Goal: Information Seeking & Learning: Understand process/instructions

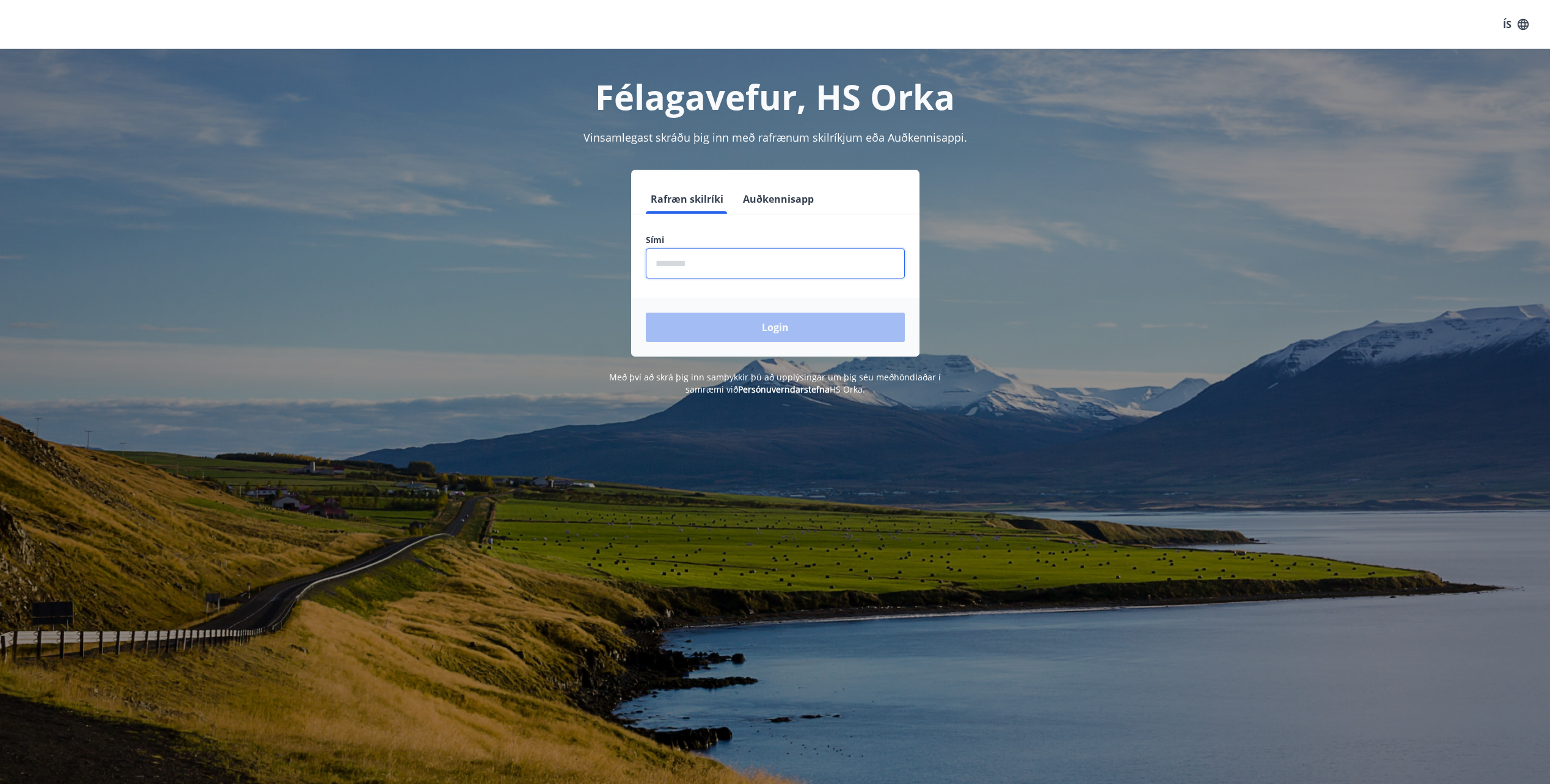
click at [711, 270] on input "phone" at bounding box center [775, 263] width 259 height 30
type input "********"
click at [730, 329] on button "Login" at bounding box center [775, 328] width 259 height 30
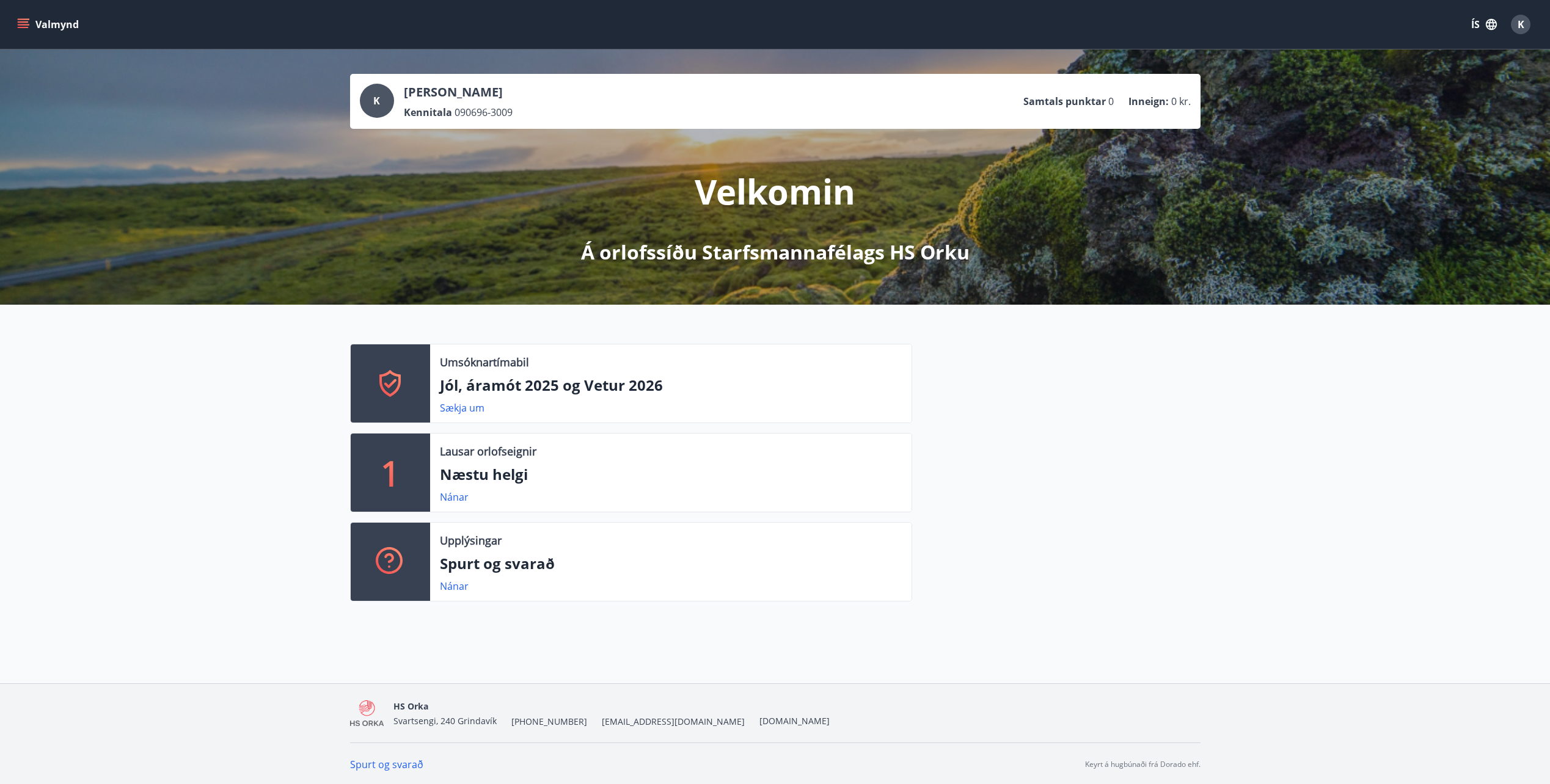
click at [295, 458] on div "Umsóknartímabil Jól, áramót 2025 og Vetur 2026 Sækja um 1 Lausar orlofseignir N…" at bounding box center [775, 468] width 1550 height 326
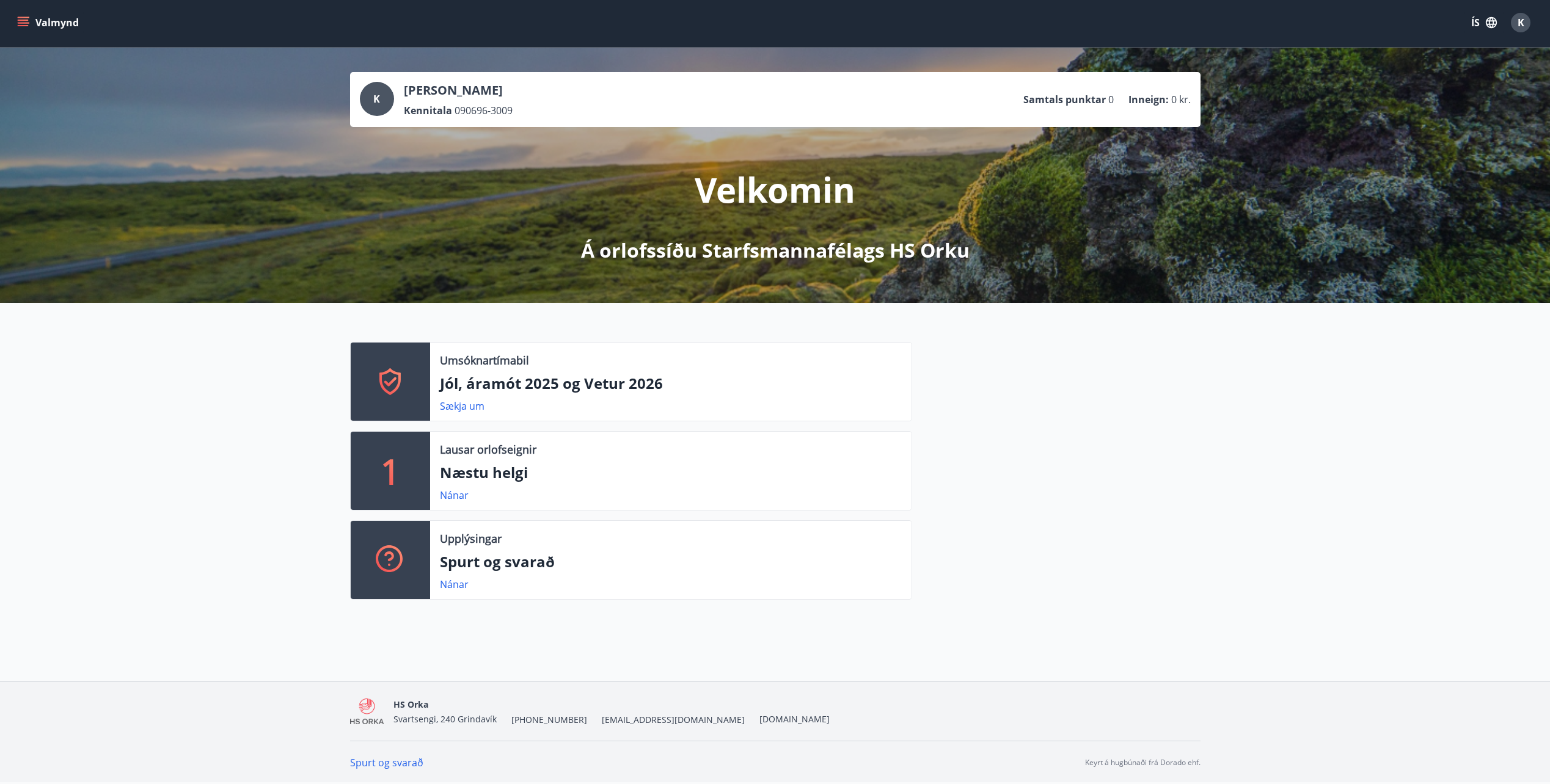
click at [672, 492] on div "Nánar" at bounding box center [671, 495] width 462 height 15
click at [454, 494] on link "Nánar" at bounding box center [454, 494] width 29 height 13
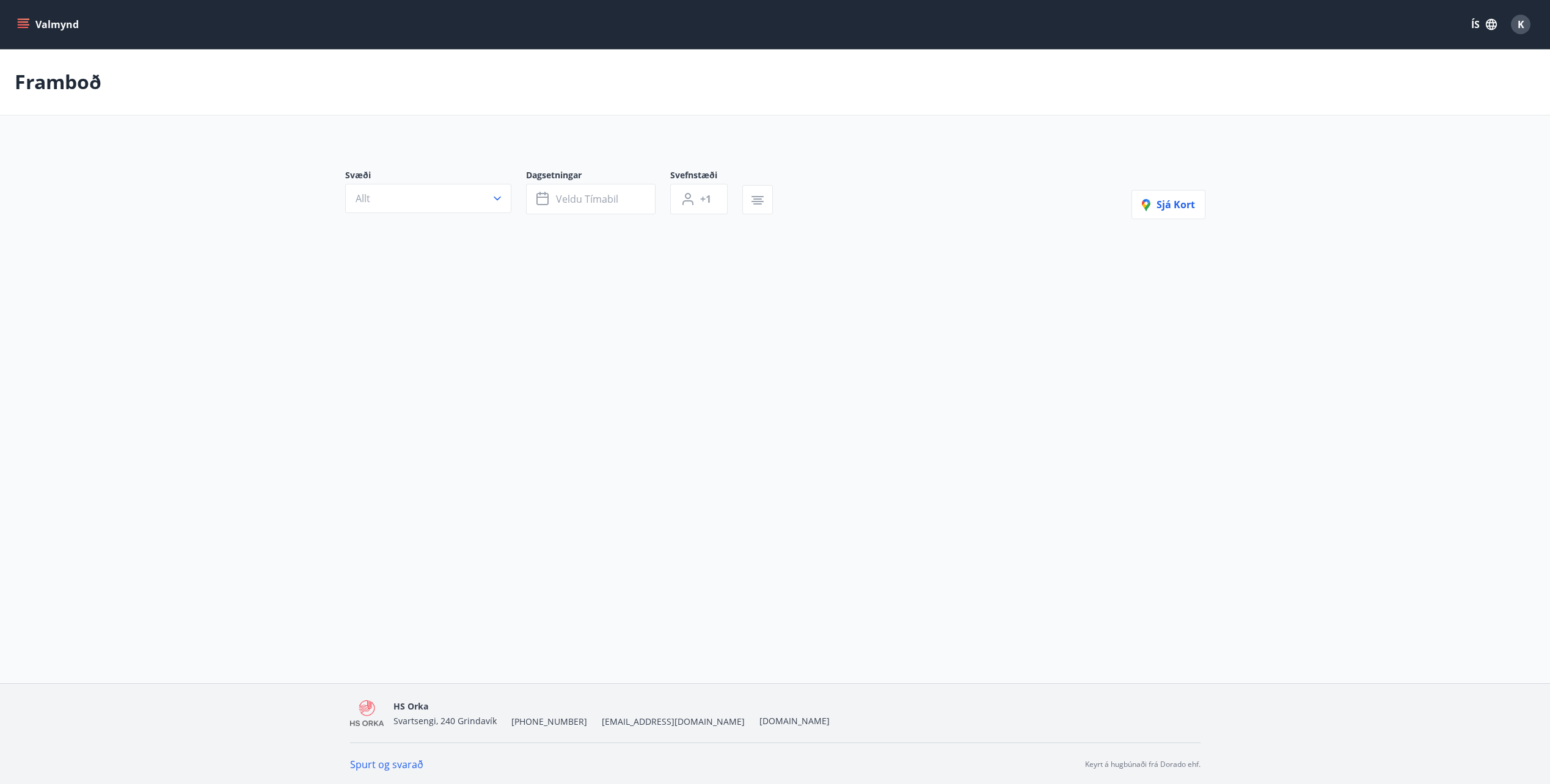
type input "*"
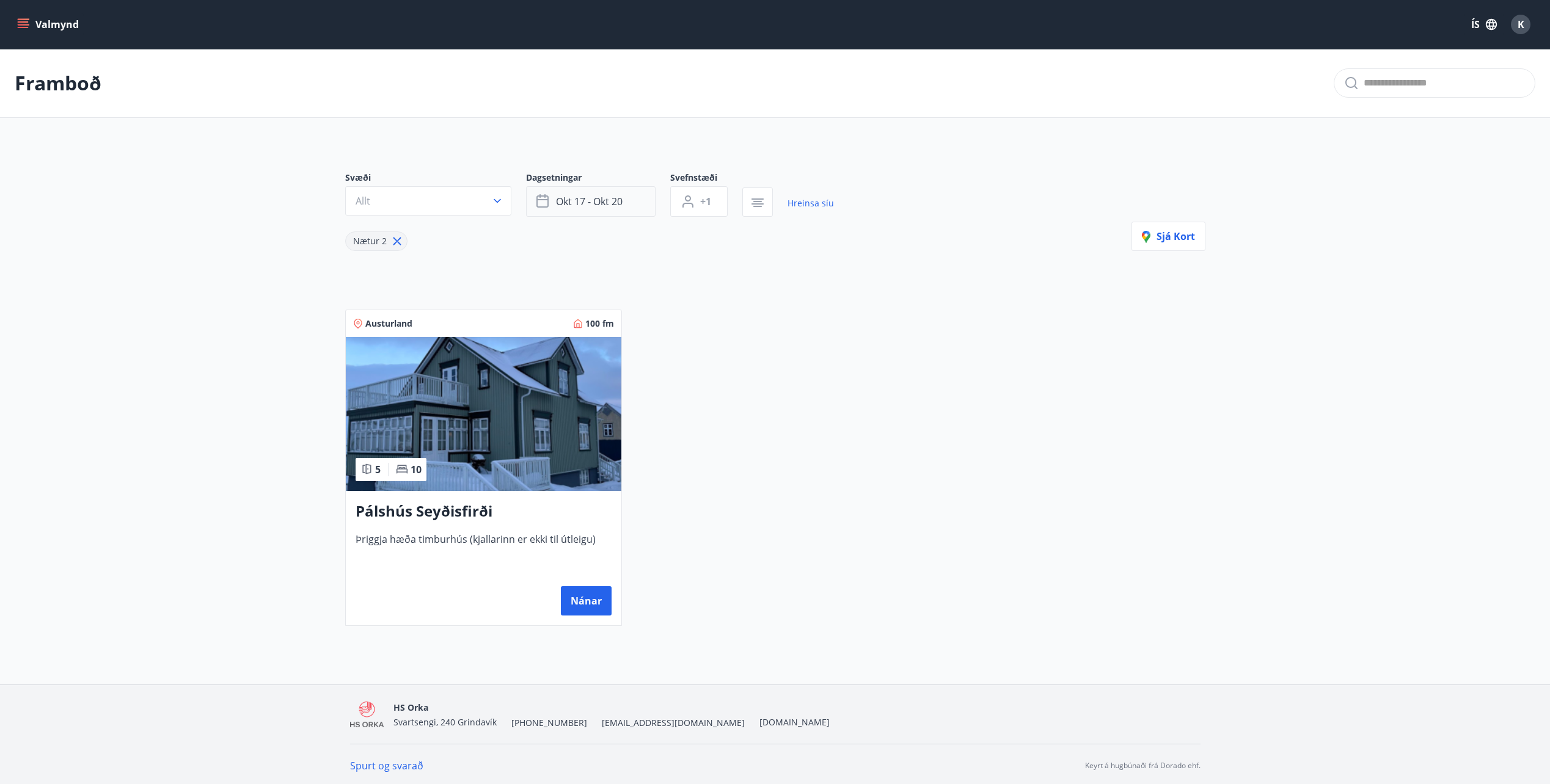
click at [605, 211] on button "okt 17 - okt 20" at bounding box center [591, 201] width 129 height 31
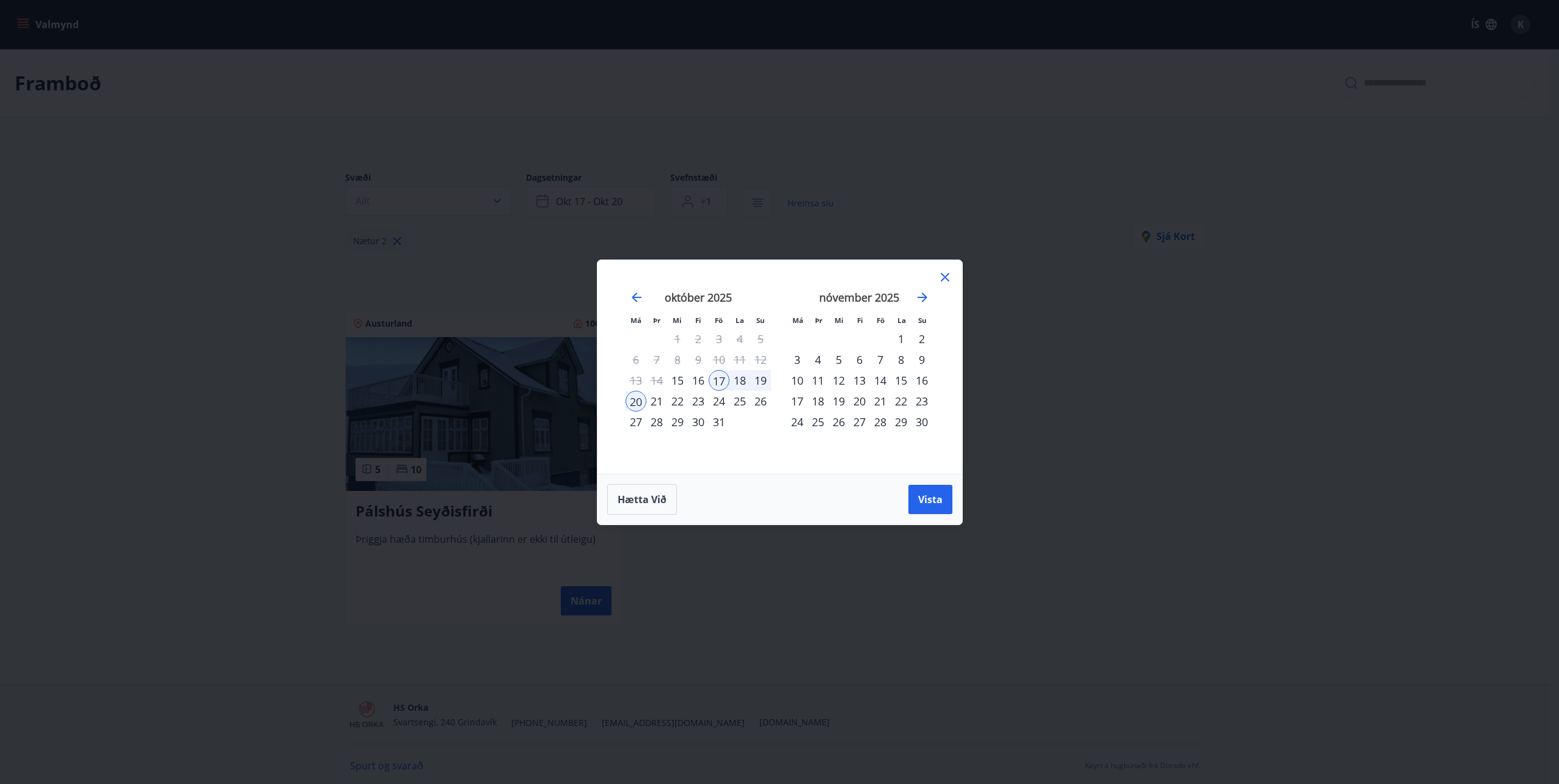
click at [953, 276] on div "Má Þr Mi Fi Fö La Su Má Þr Mi Fi Fö La Su september 2025 1 2 3 4 5 6 7 8 9 10 1…" at bounding box center [780, 366] width 365 height 214
click at [948, 276] on icon at bounding box center [945, 277] width 15 height 15
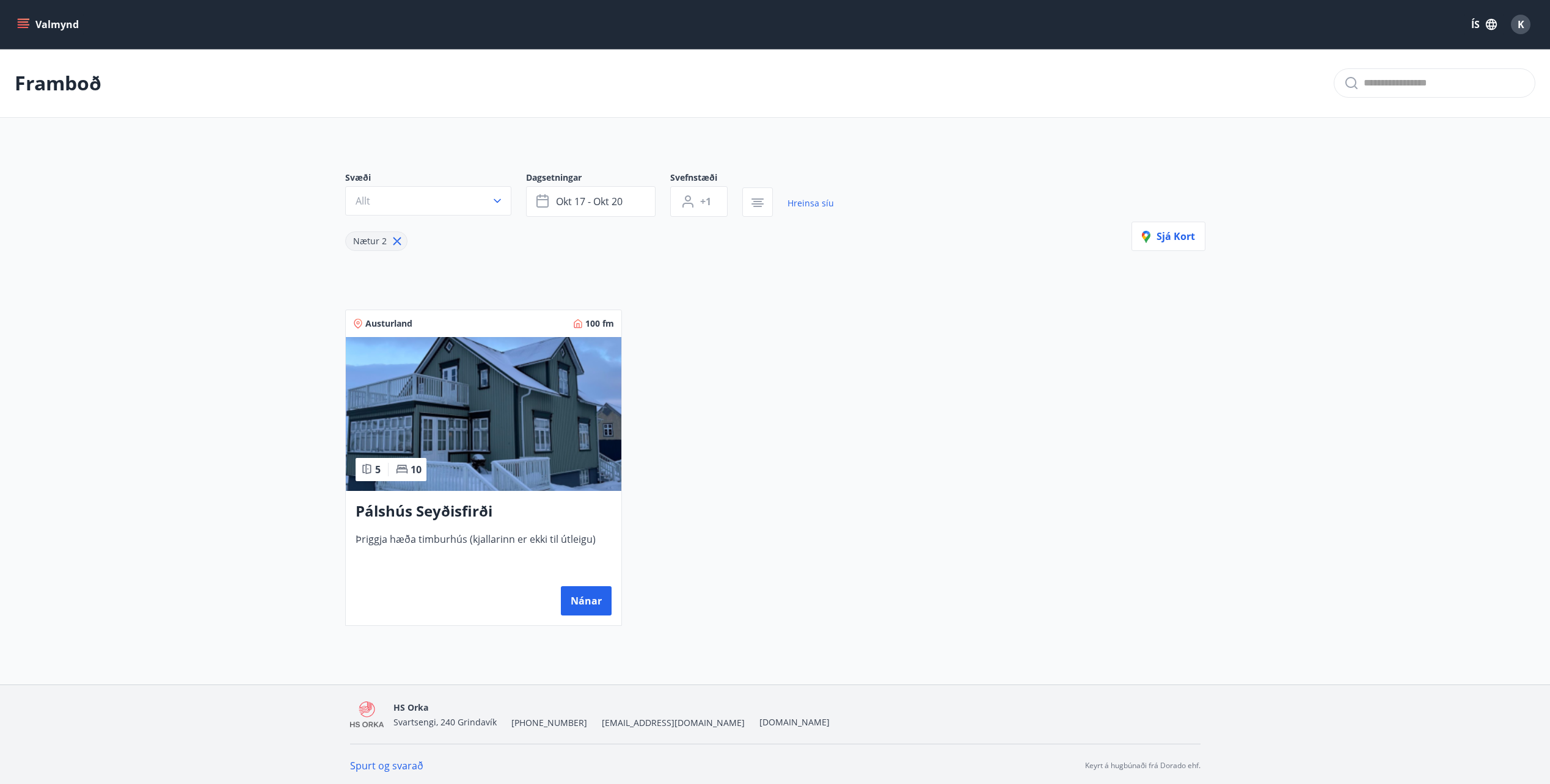
scroll to position [2, 0]
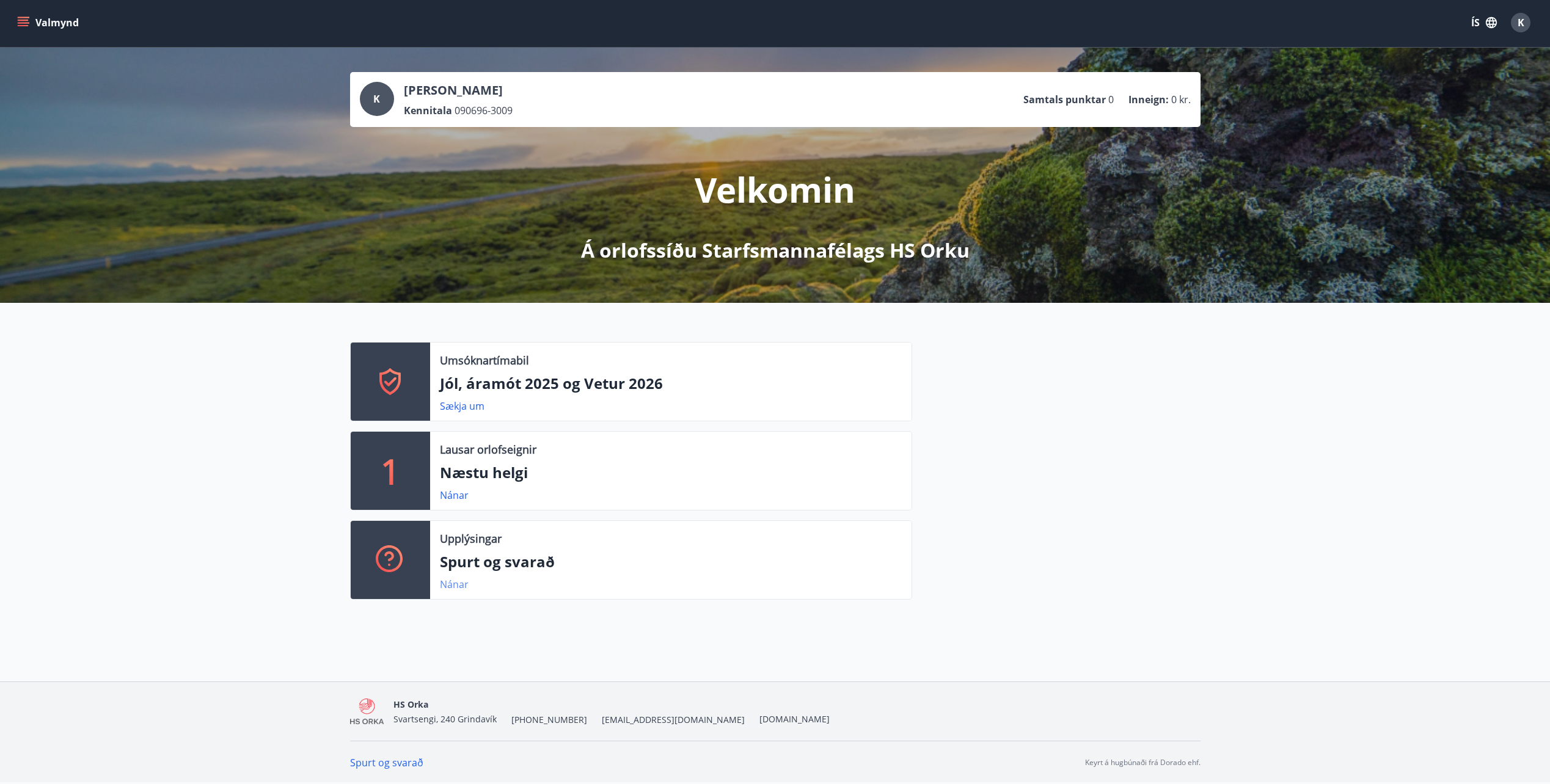
click at [458, 584] on link "Nánar" at bounding box center [454, 584] width 29 height 13
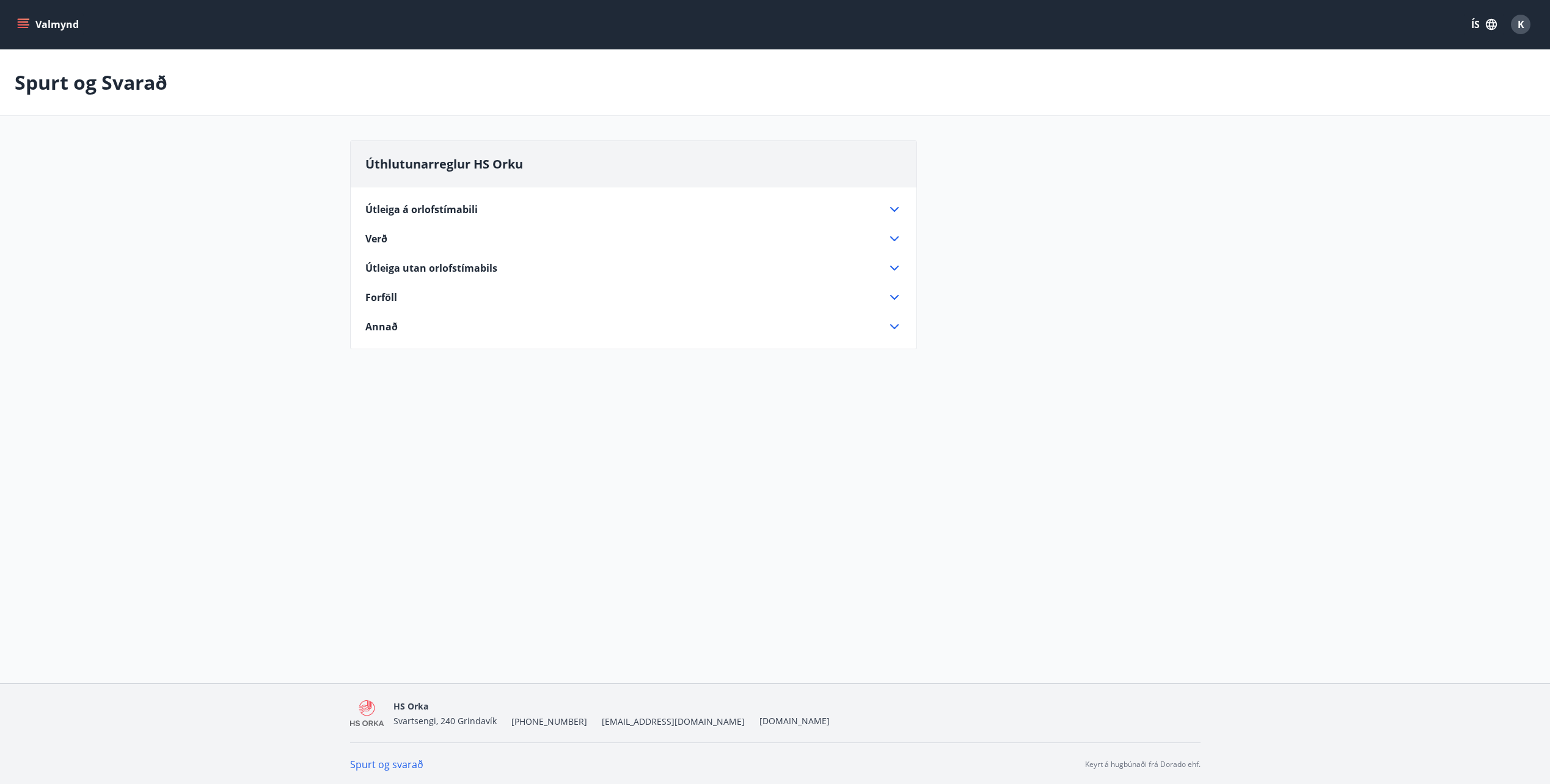
click at [535, 213] on div "Útleiga á orlofstímabili" at bounding box center [626, 209] width 522 height 13
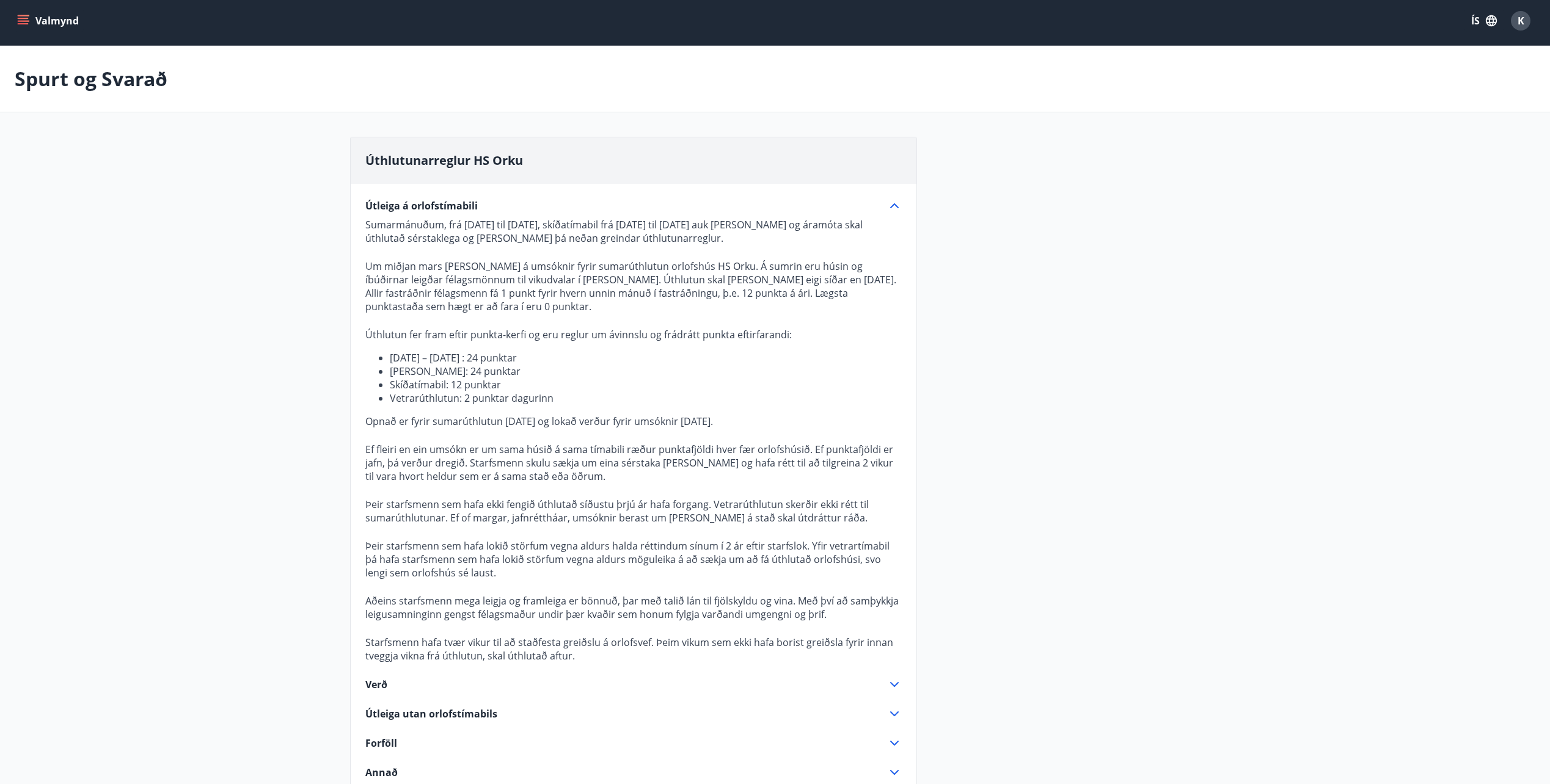
scroll to position [181, 0]
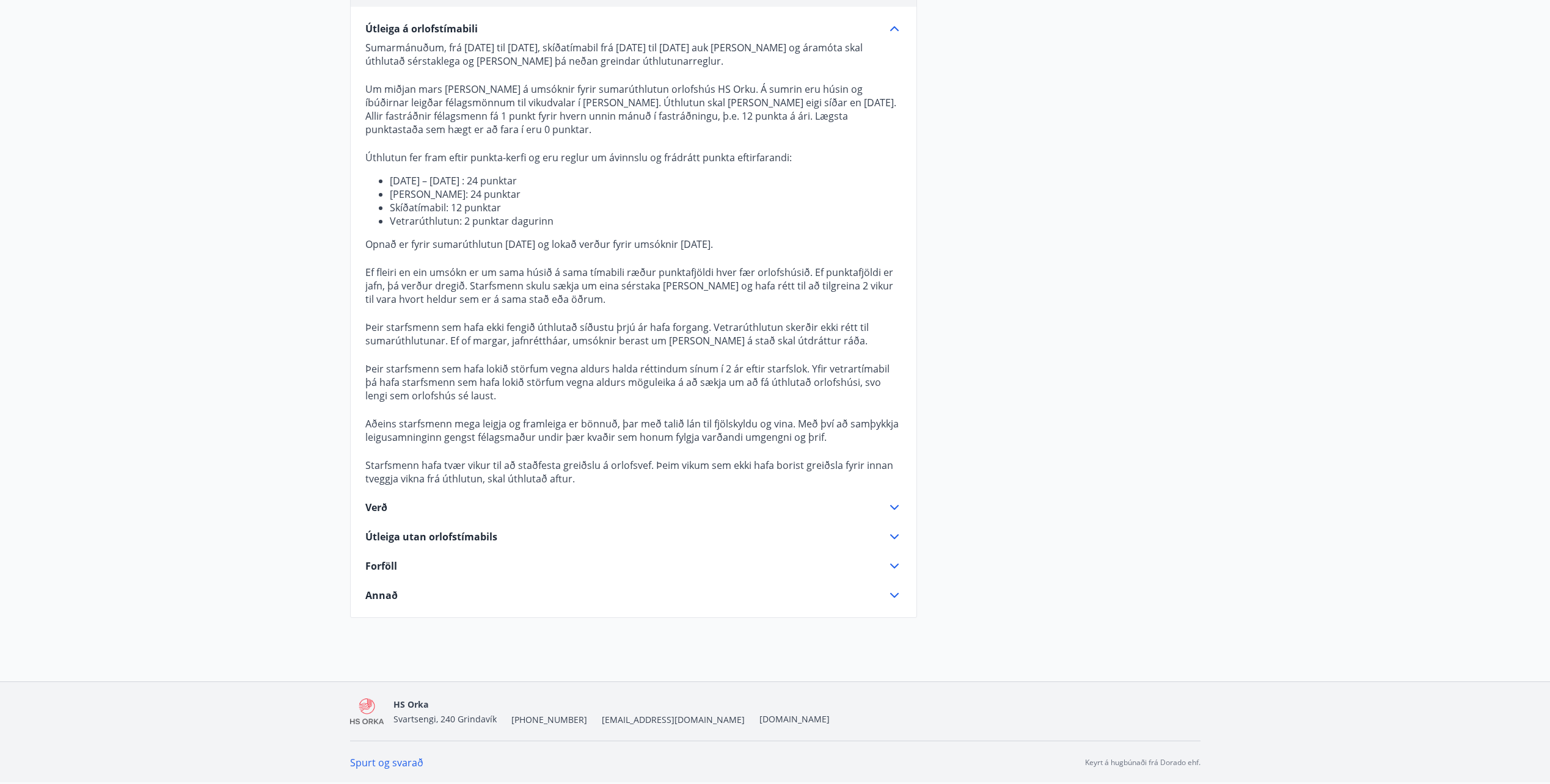
click at [582, 502] on div "Verð" at bounding box center [626, 507] width 522 height 13
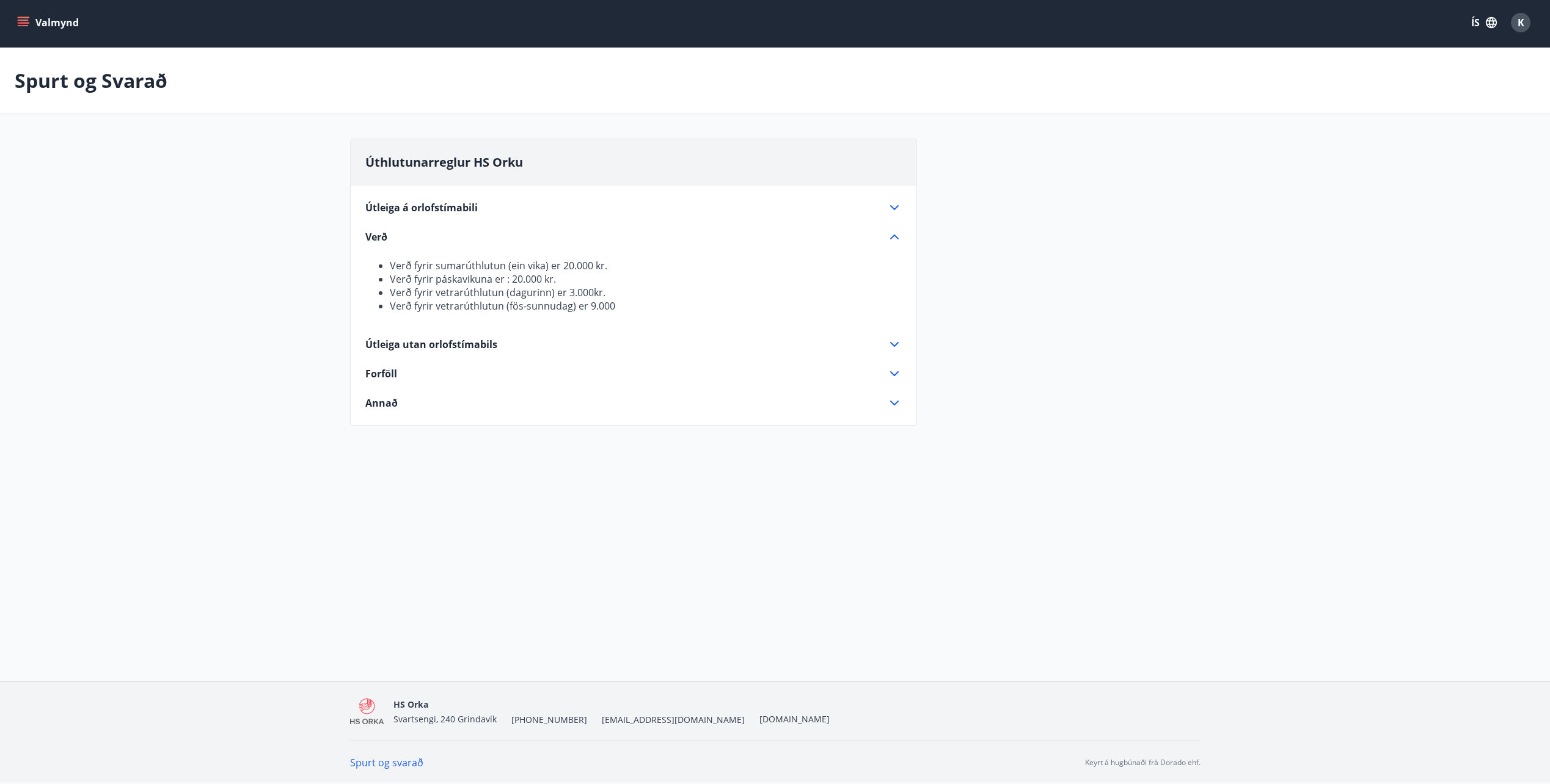
scroll to position [2, 0]
click at [536, 341] on div "Útleiga utan orlofstímabils" at bounding box center [626, 344] width 522 height 13
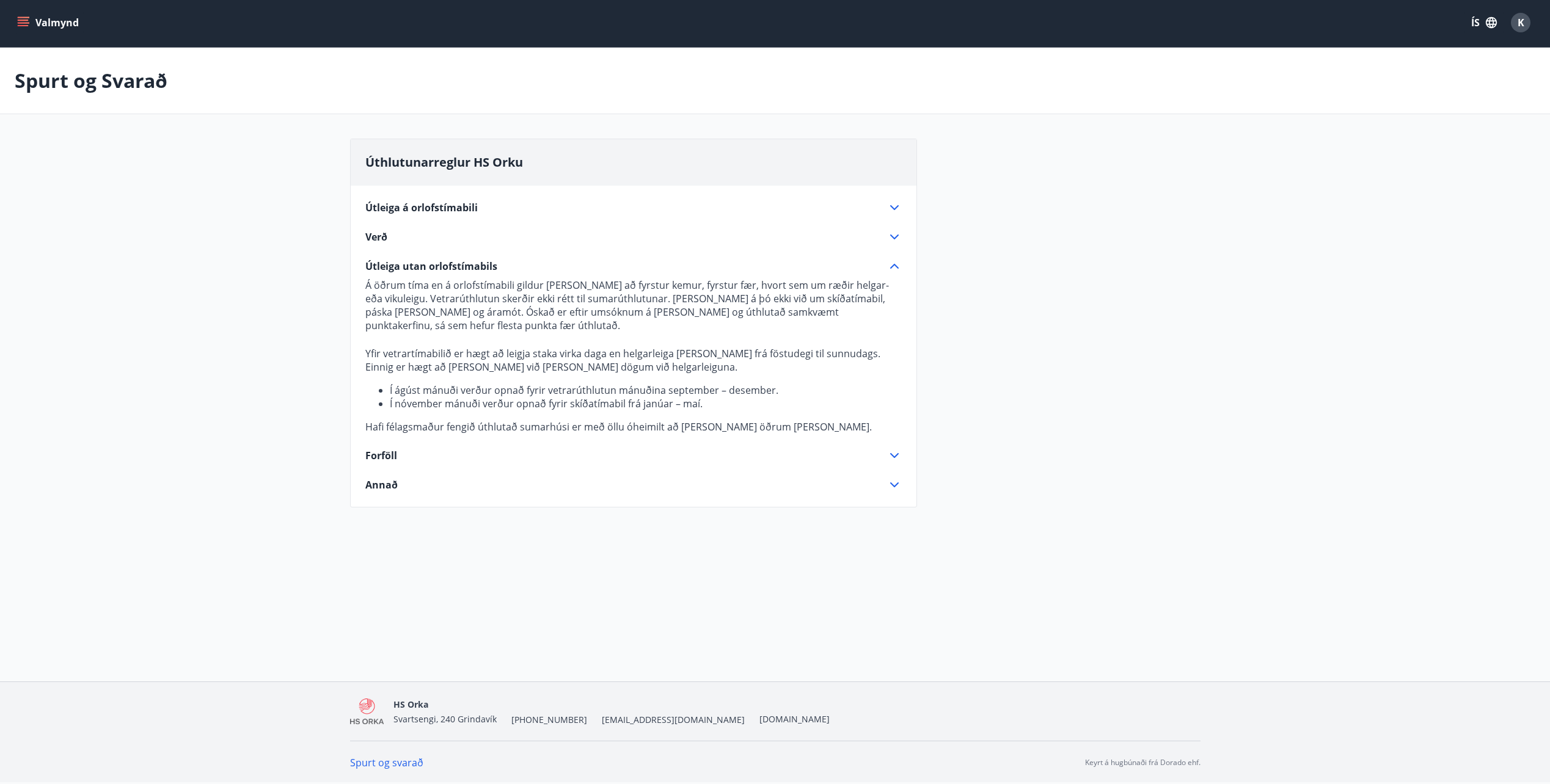
click at [536, 450] on div "Forföll" at bounding box center [626, 455] width 522 height 13
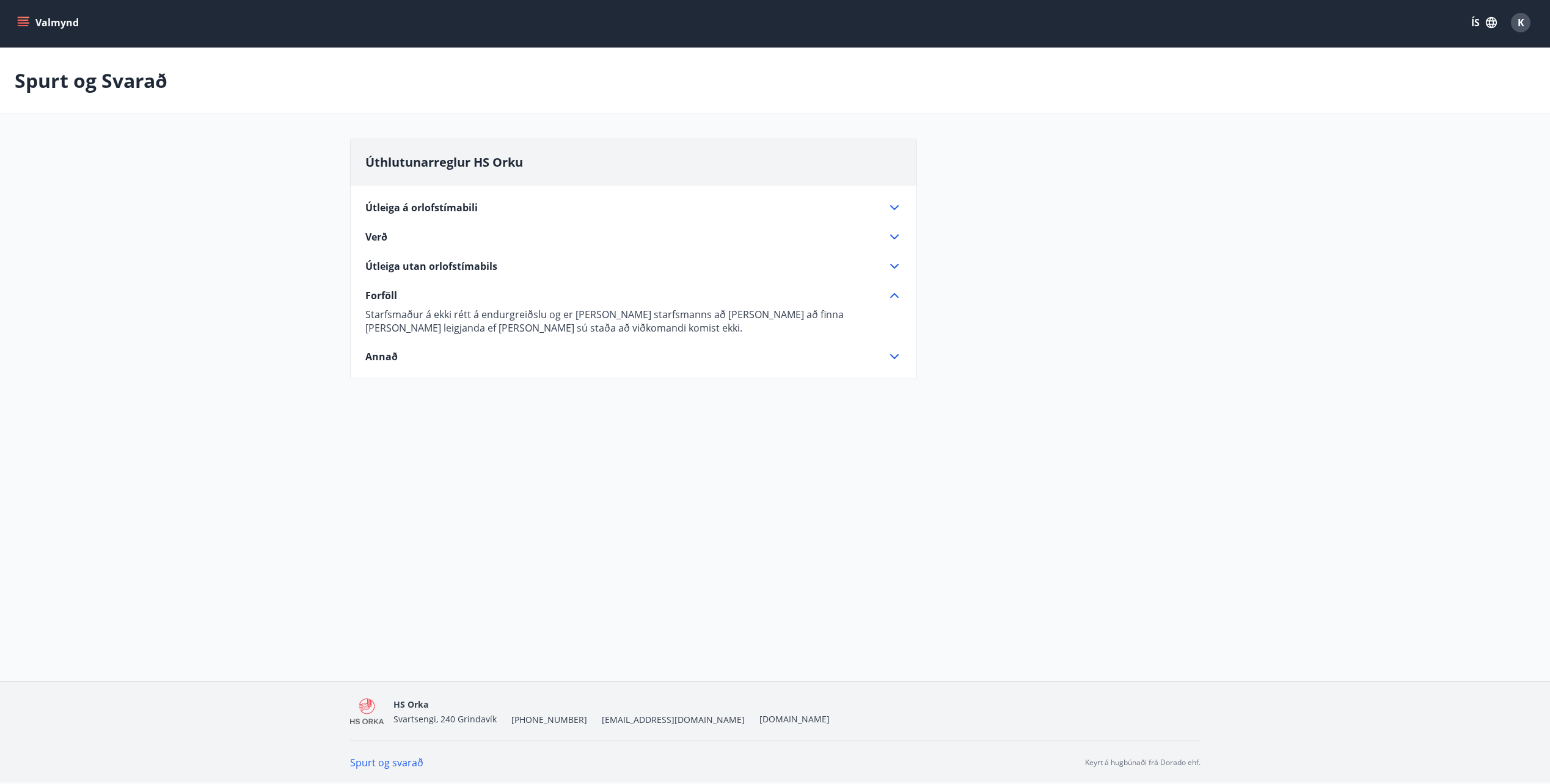
click at [475, 271] on span "Útleiga utan orlofstímabils" at bounding box center [431, 266] width 132 height 13
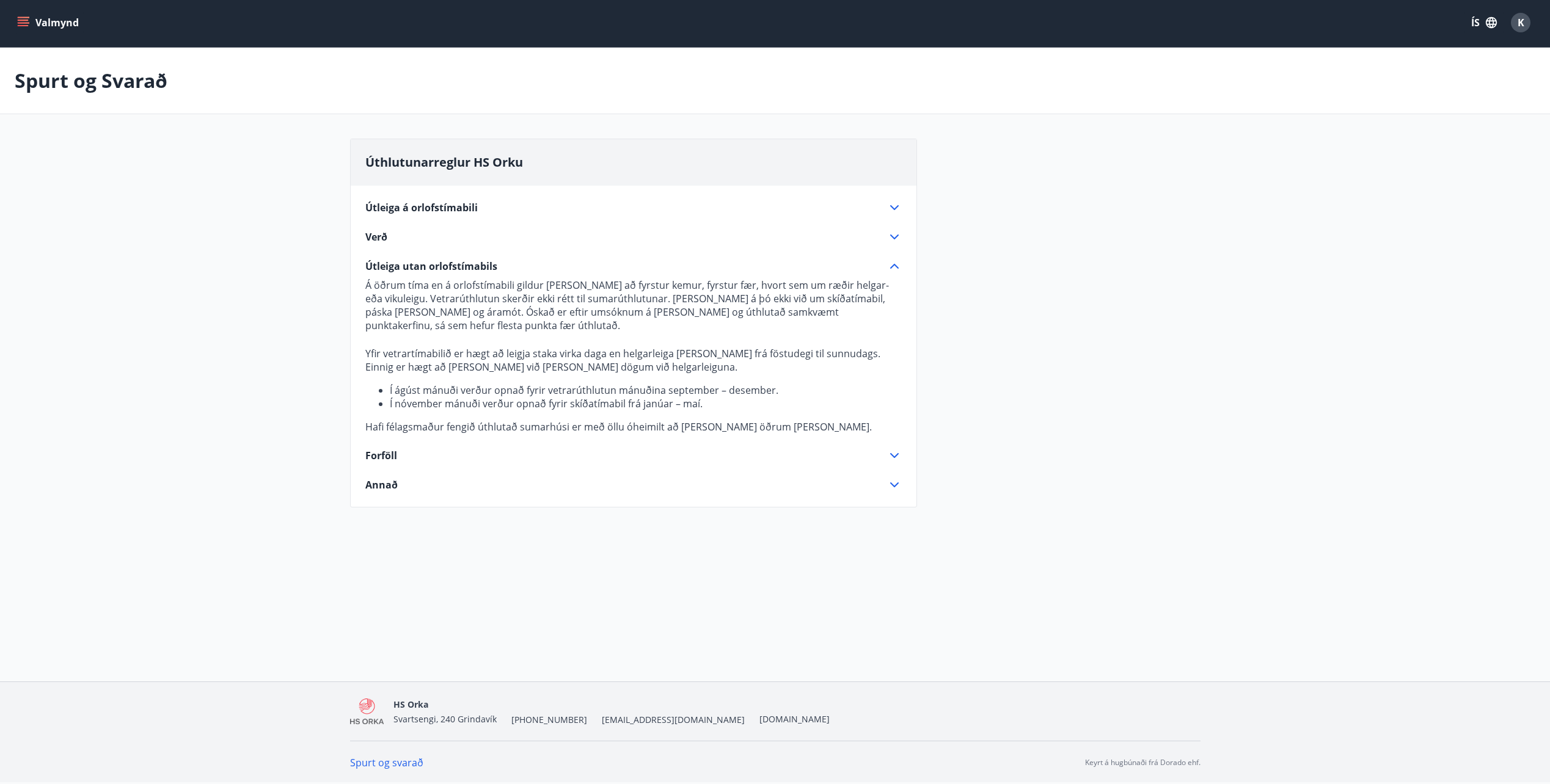
click at [462, 493] on div "Úthlutunarreglur HS Orku Útleiga á orlofstímabili Sumarmánuðum, frá 15. maí til…" at bounding box center [633, 323] width 567 height 369
click at [374, 476] on div "Útleiga á orlofstímabili Sumarmánuðum, frá 15. maí til 15. september, skíðatíma…" at bounding box center [633, 339] width 566 height 307
click at [381, 481] on span "Annað" at bounding box center [381, 484] width 32 height 13
